Goal: Task Accomplishment & Management: Complete application form

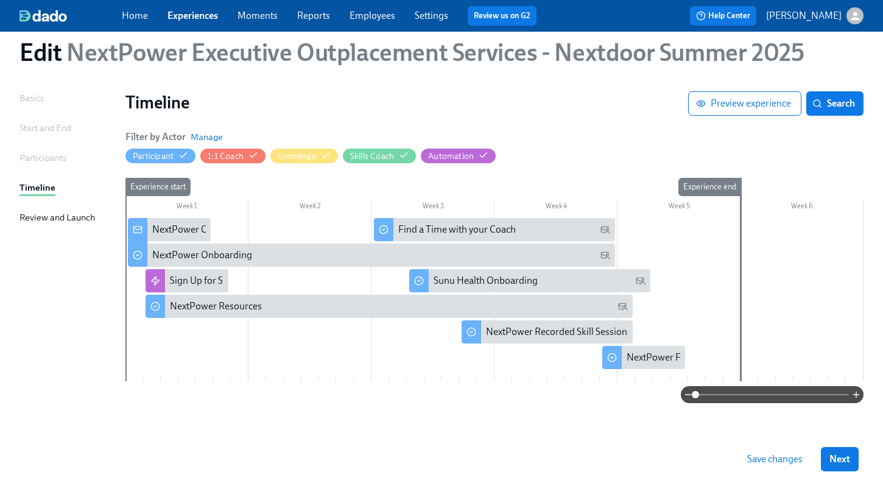
scroll to position [37, 0]
click at [182, 14] on link "Experiences" at bounding box center [192, 16] width 51 height 12
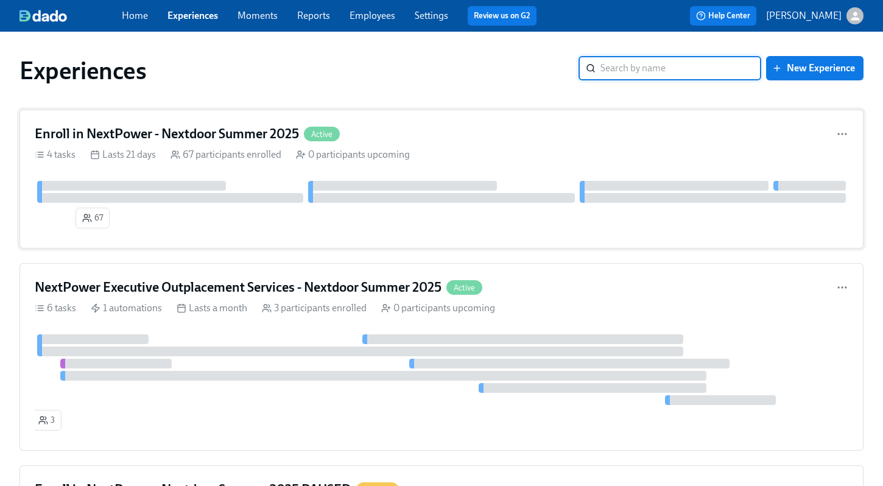
click at [254, 137] on h4 "Enroll in NextPower - Nextdoor Summer 2025" at bounding box center [167, 134] width 264 height 18
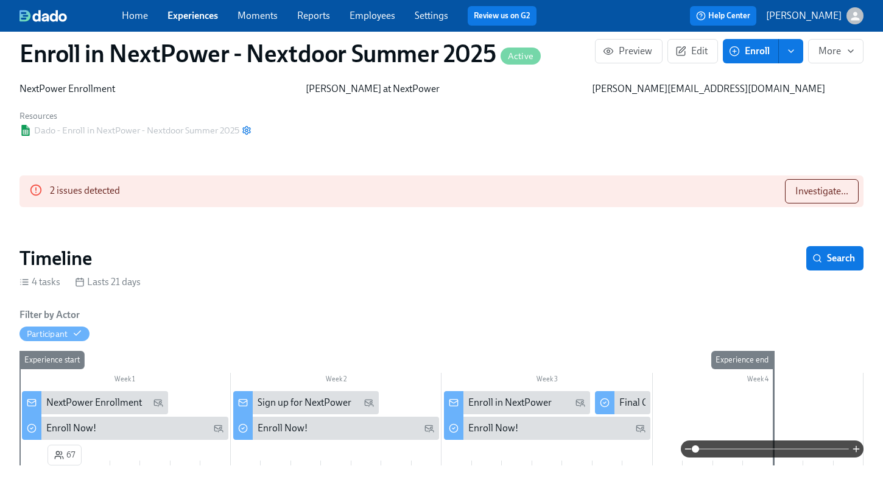
scroll to position [33, 0]
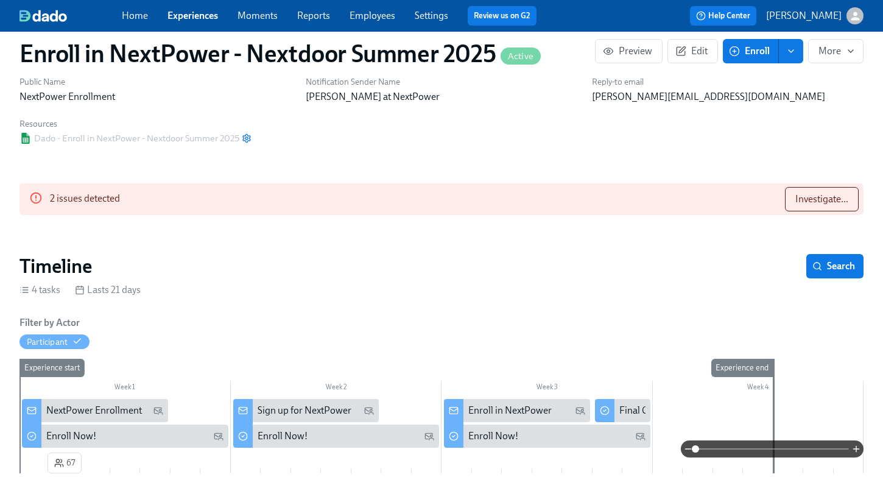
click at [201, 17] on link "Experiences" at bounding box center [192, 16] width 51 height 12
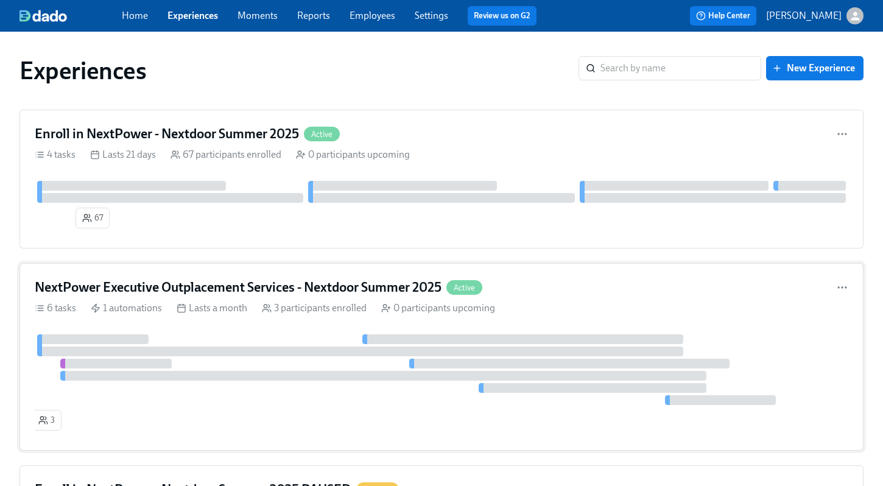
click at [217, 281] on h4 "NextPower Executive Outplacement Services - Nextdoor Summer 2025" at bounding box center [238, 287] width 407 height 18
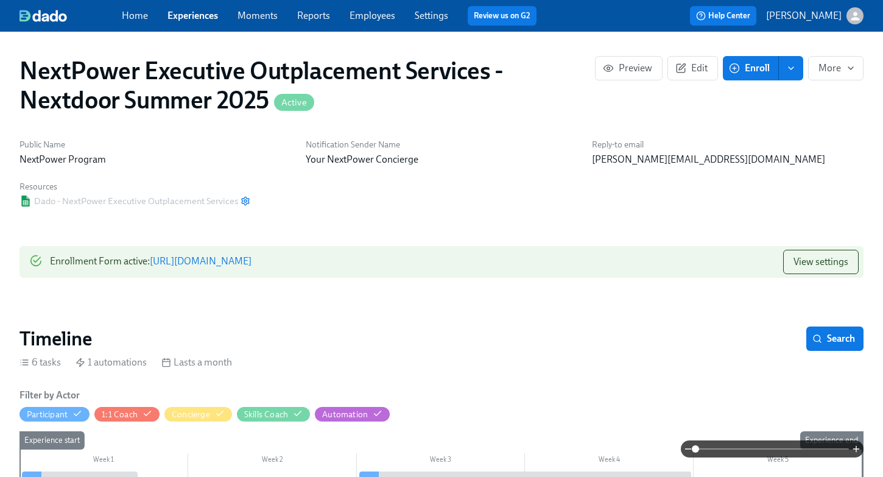
click at [789, 68] on icon "enroll" at bounding box center [791, 68] width 10 height 10
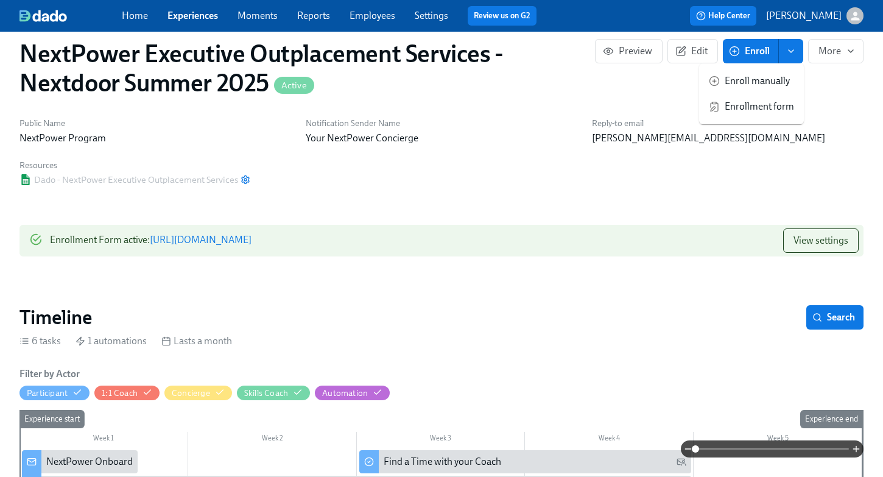
scroll to position [24, 0]
